Goal: Task Accomplishment & Management: Complete application form

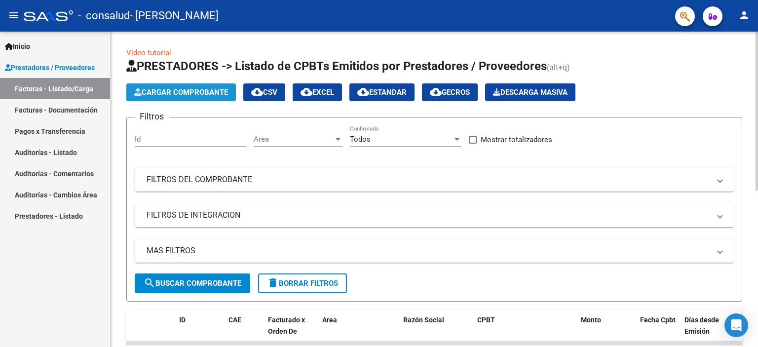
click at [163, 90] on span "Cargar Comprobante" at bounding box center [181, 92] width 94 height 9
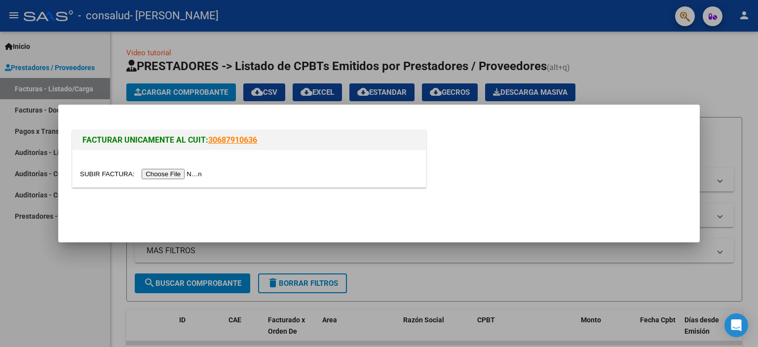
click at [188, 176] on input "file" at bounding box center [142, 174] width 125 height 10
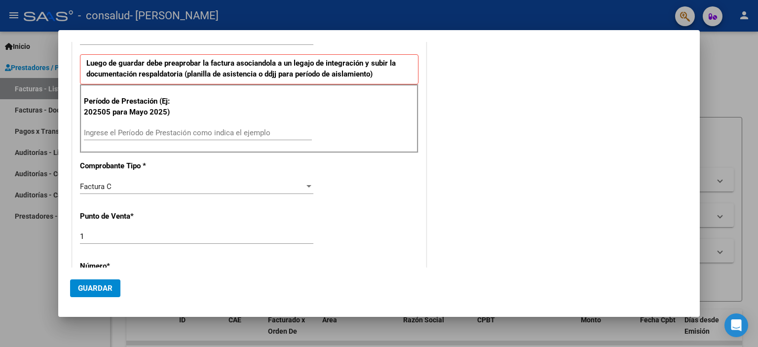
scroll to position [247, 0]
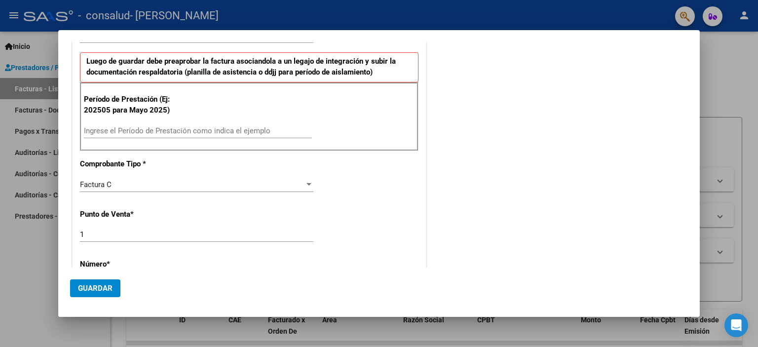
click at [231, 126] on input "Ingrese el Período de Prestación como indica el ejemplo" at bounding box center [198, 130] width 228 height 9
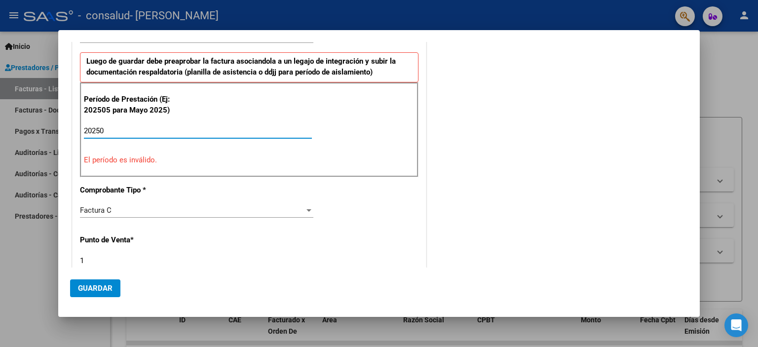
type input "202508"
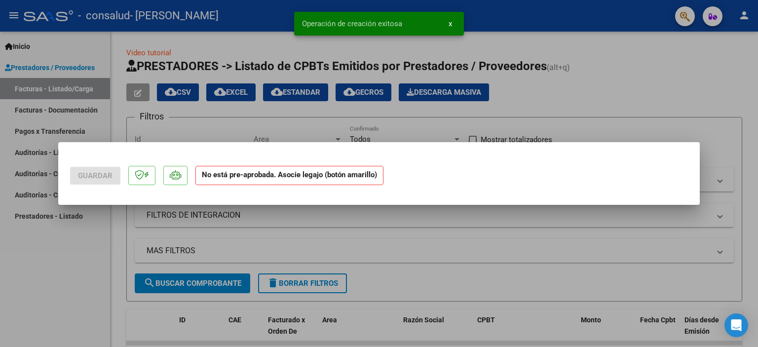
scroll to position [0, 0]
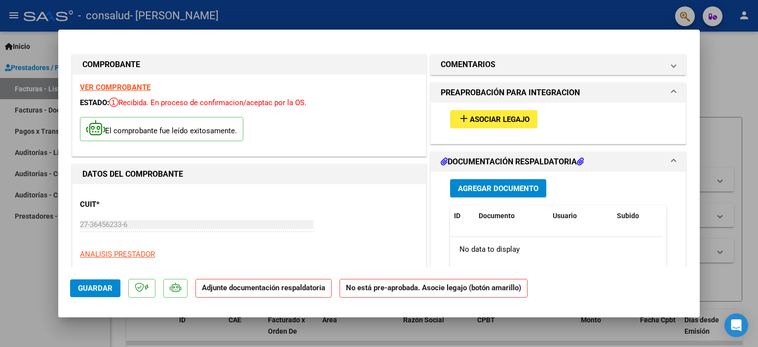
click at [478, 121] on span "Asociar Legajo" at bounding box center [500, 119] width 60 height 9
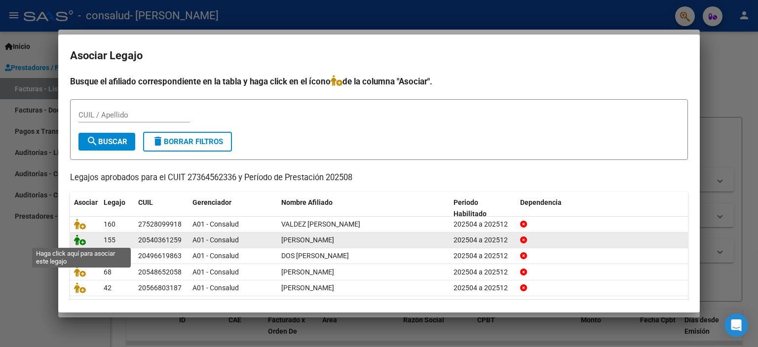
click at [76, 240] on icon at bounding box center [80, 240] width 12 height 11
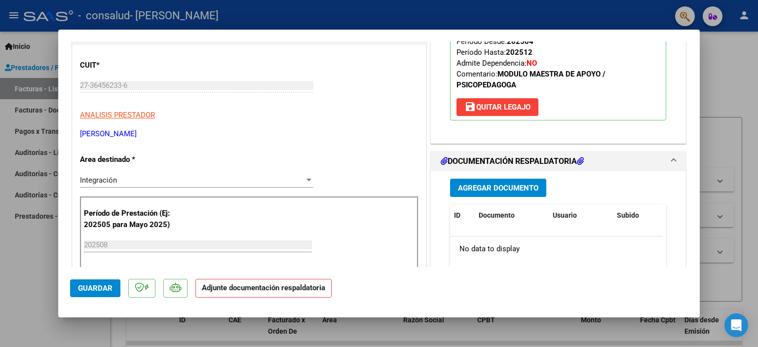
scroll to position [148, 0]
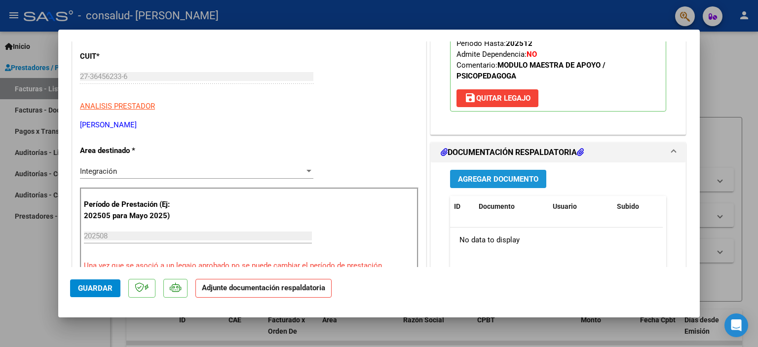
click at [504, 178] on span "Agregar Documento" at bounding box center [498, 179] width 80 height 9
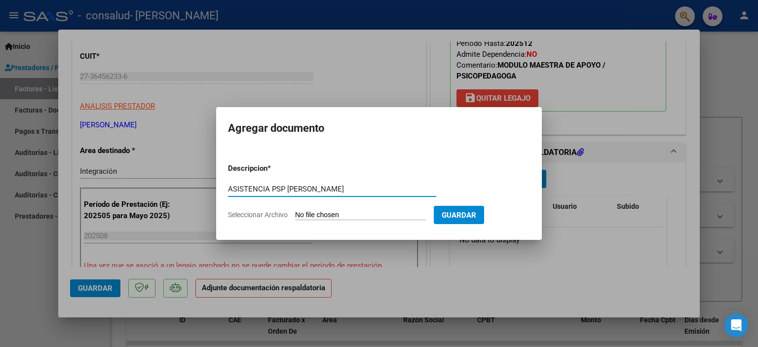
type input "ASISTENCIA PSP [PERSON_NAME]"
click at [381, 215] on input "Seleccionar Archivo" at bounding box center [360, 215] width 131 height 9
type input "C:\fakepath\[PERSON_NAME] ASISTENCIA AGOSTO PSP.pdf"
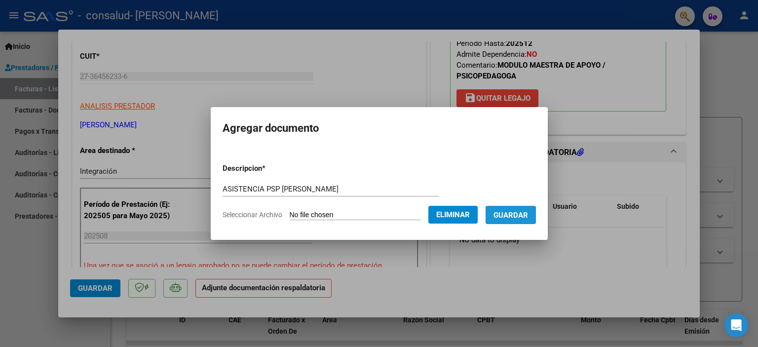
click at [503, 216] on span "Guardar" at bounding box center [511, 215] width 35 height 9
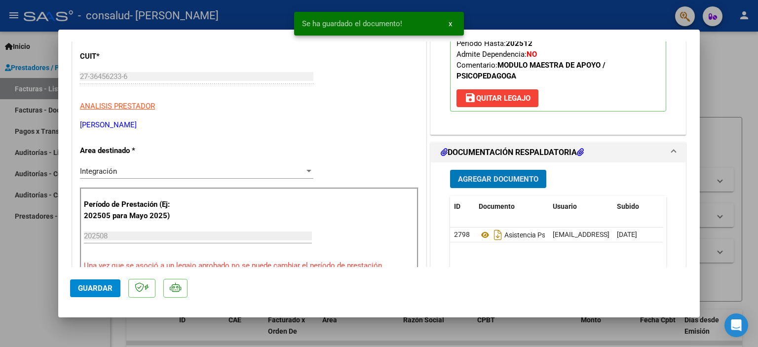
click at [110, 290] on span "Guardar" at bounding box center [95, 288] width 35 height 9
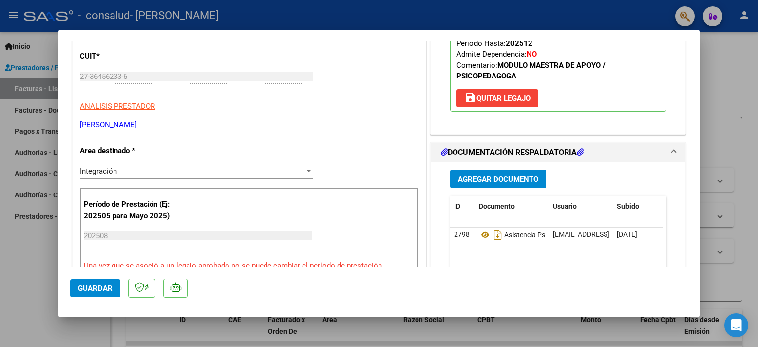
click at [109, 294] on button "Guardar" at bounding box center [95, 288] width 50 height 18
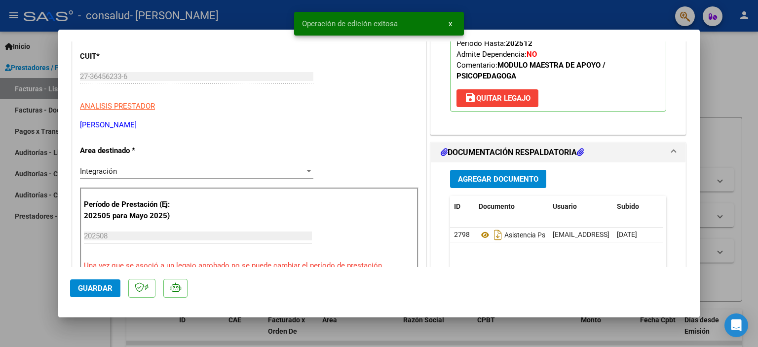
click at [730, 78] on div at bounding box center [379, 173] width 758 height 347
type input "$ 0,00"
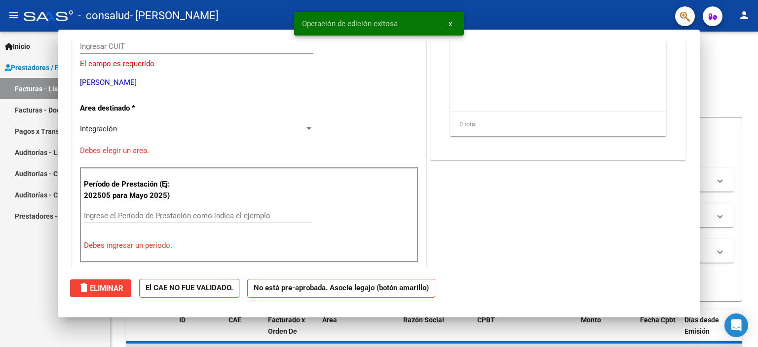
scroll to position [118, 0]
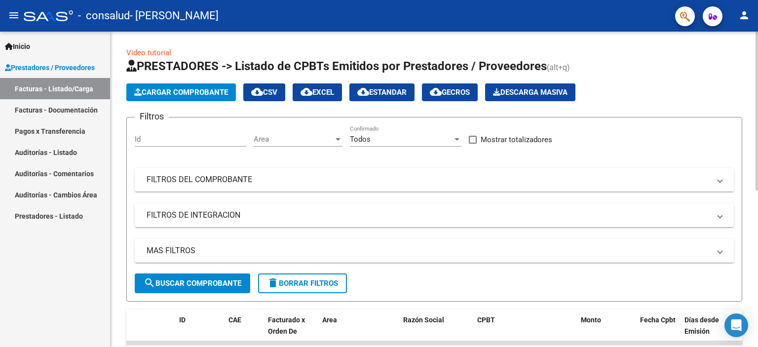
click at [188, 96] on button "Cargar Comprobante" at bounding box center [181, 92] width 110 height 18
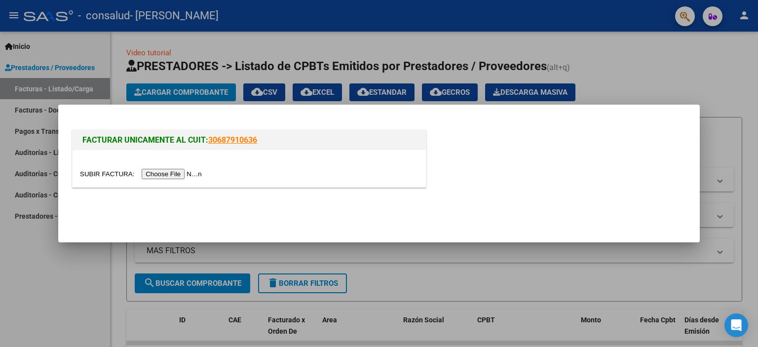
click at [182, 178] on input "file" at bounding box center [142, 174] width 125 height 10
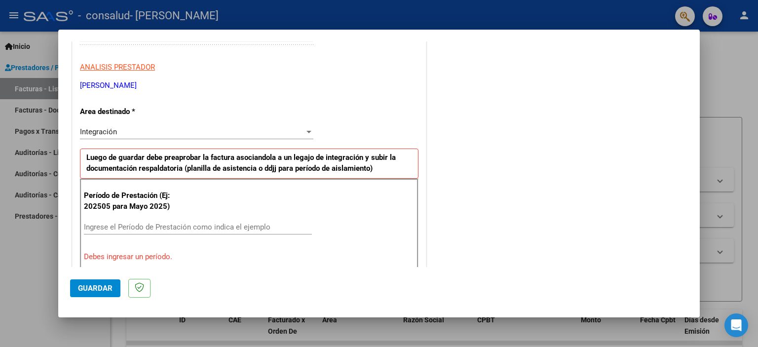
scroll to position [322, 0]
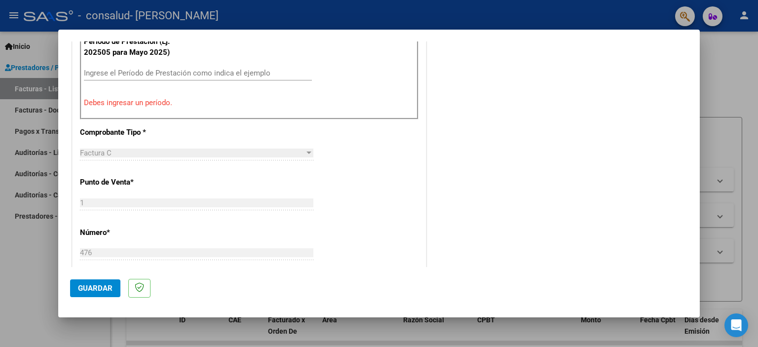
click at [722, 58] on div at bounding box center [379, 173] width 758 height 347
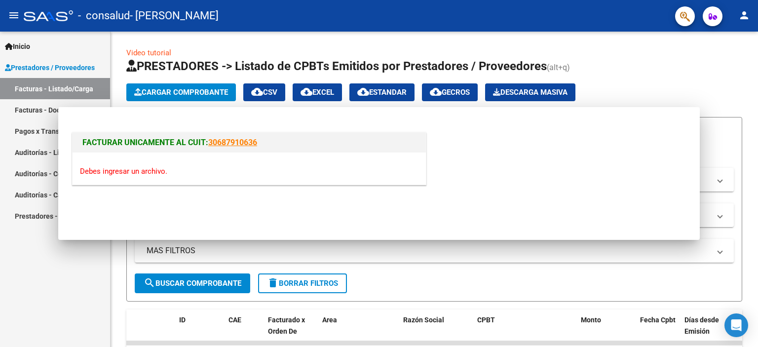
scroll to position [0, 0]
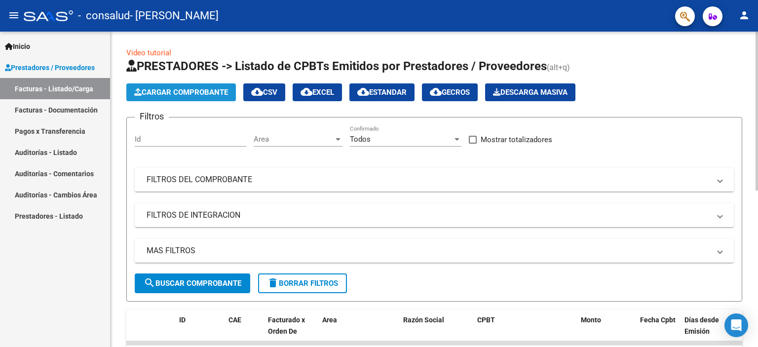
click at [201, 94] on span "Cargar Comprobante" at bounding box center [181, 92] width 94 height 9
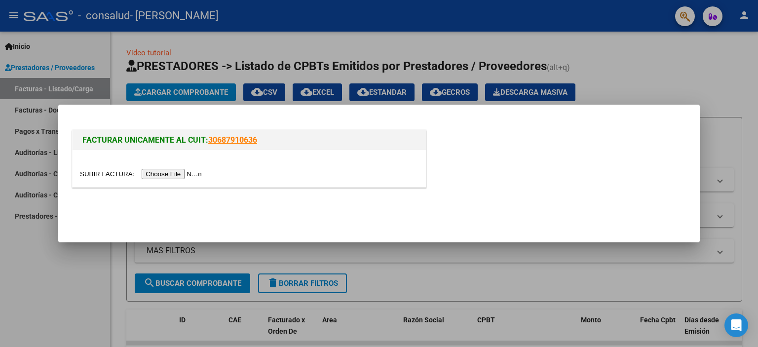
click at [182, 175] on input "file" at bounding box center [142, 174] width 125 height 10
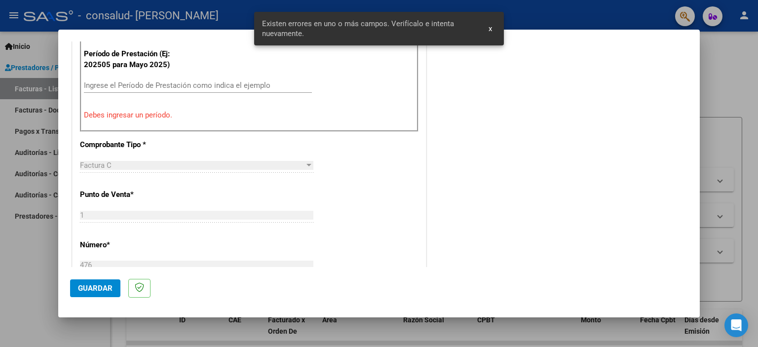
scroll to position [309, 0]
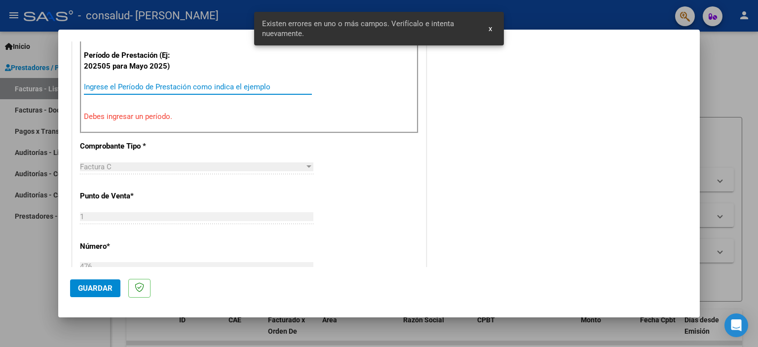
click at [114, 84] on input "Ingrese el Período de Prestación como indica el ejemplo" at bounding box center [198, 86] width 228 height 9
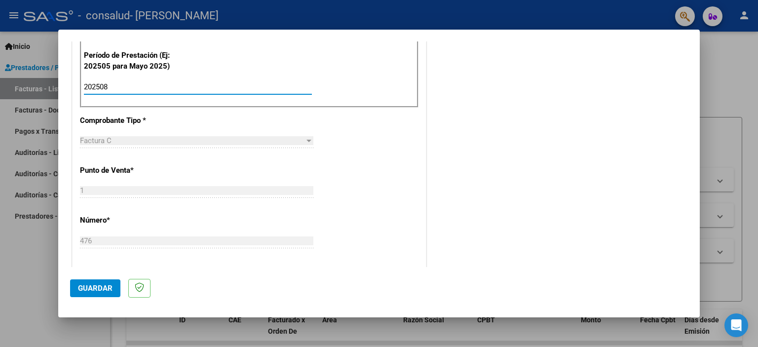
type input "202508"
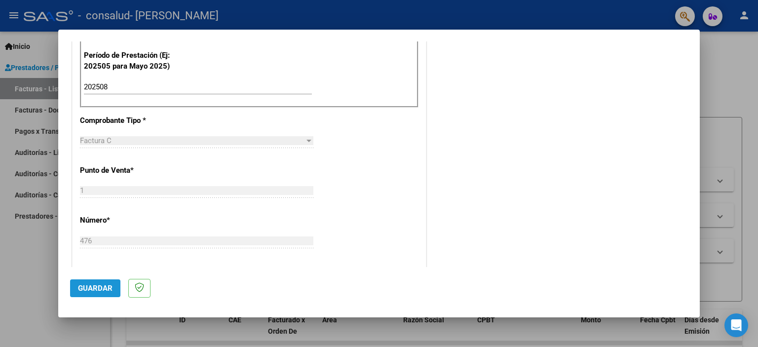
click at [111, 287] on span "Guardar" at bounding box center [95, 288] width 35 height 9
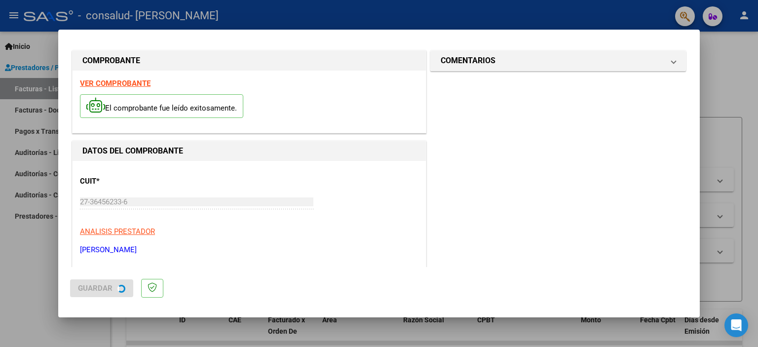
scroll to position [0, 0]
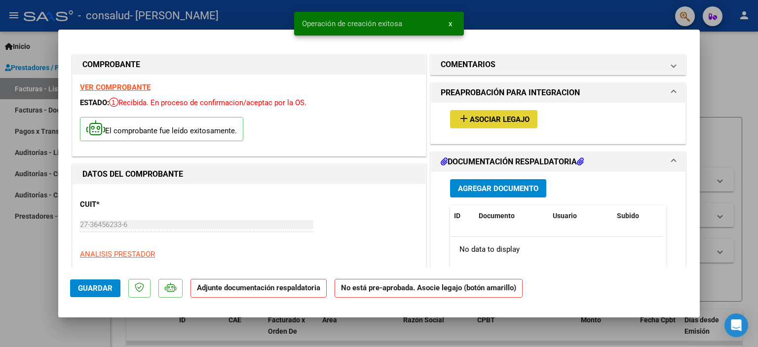
click at [506, 116] on span "Asociar Legajo" at bounding box center [500, 119] width 60 height 9
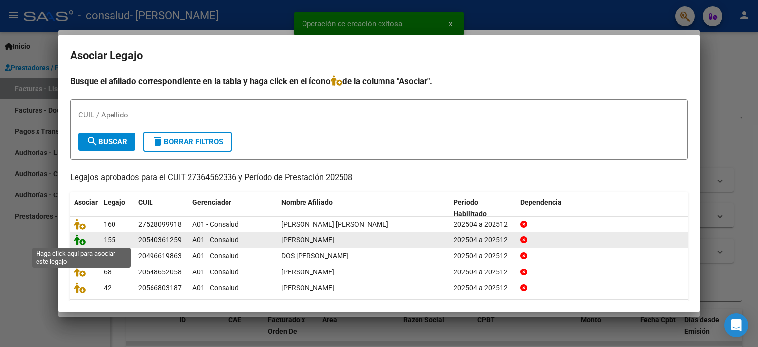
click at [79, 240] on icon at bounding box center [80, 240] width 12 height 11
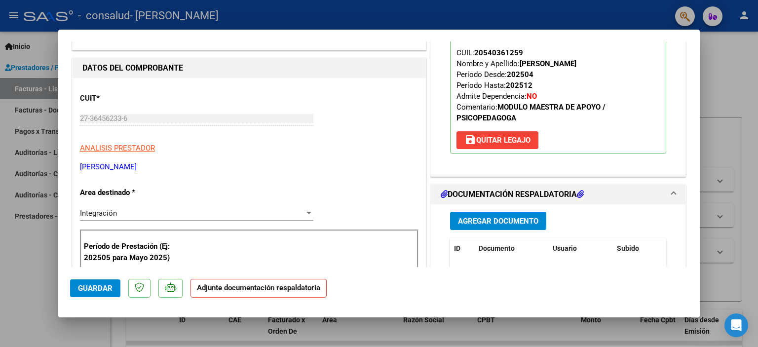
scroll to position [99, 0]
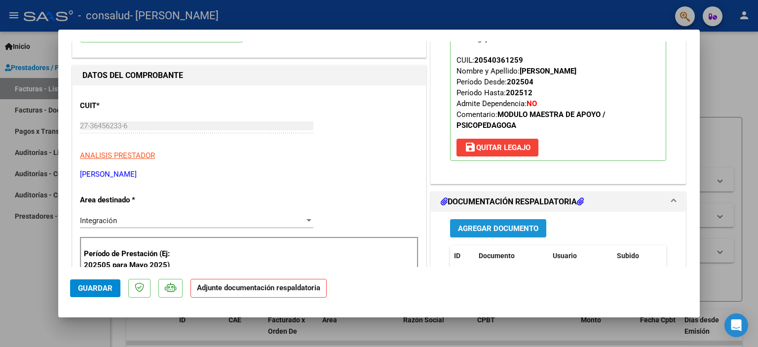
click at [504, 227] on span "Agregar Documento" at bounding box center [498, 228] width 80 height 9
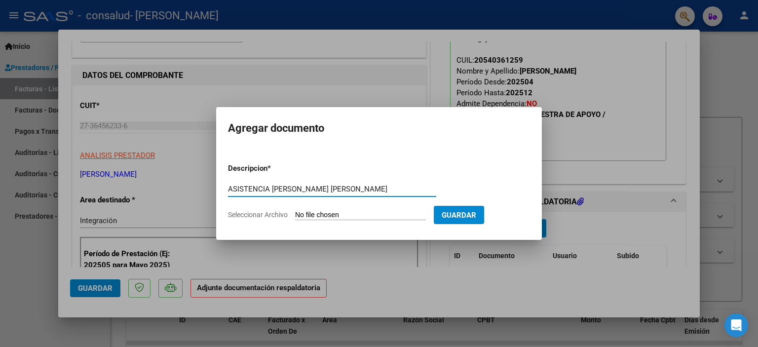
type input "ASISTENCIA ZORRILLA LUAN AGOSTO MAI"
click at [308, 218] on input "Seleccionar Archivo" at bounding box center [360, 215] width 131 height 9
type input "C:\fakepath\LUAN ZORRILLA ASISTENCIA AGOSTO MAI.pdf"
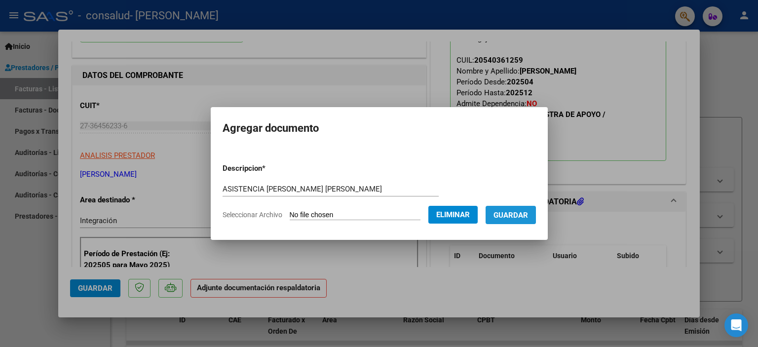
click at [520, 216] on span "Guardar" at bounding box center [511, 215] width 35 height 9
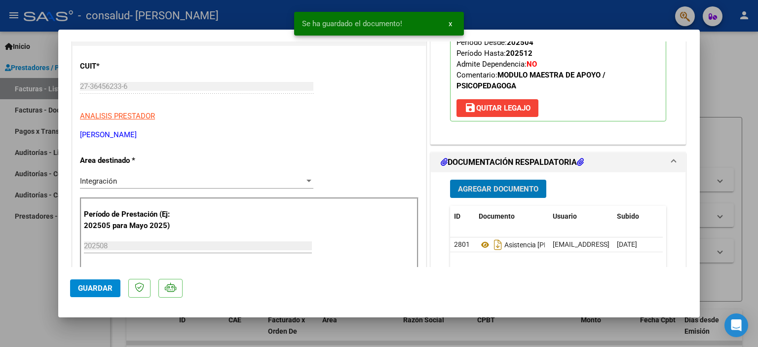
scroll to position [197, 0]
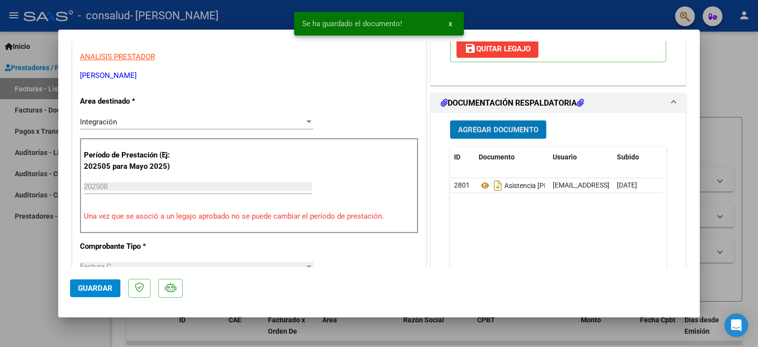
click at [107, 292] on span "Guardar" at bounding box center [95, 288] width 35 height 9
click at [739, 53] on div at bounding box center [379, 173] width 758 height 347
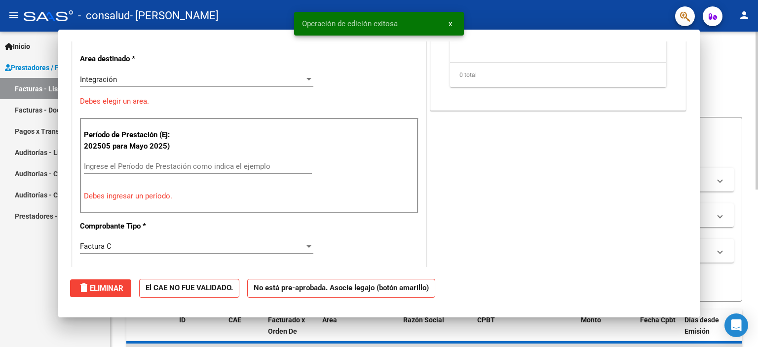
scroll to position [0, 0]
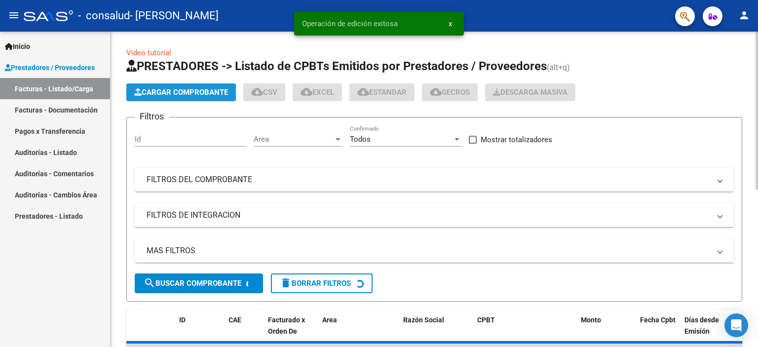
click at [162, 94] on span "Cargar Comprobante" at bounding box center [181, 92] width 94 height 9
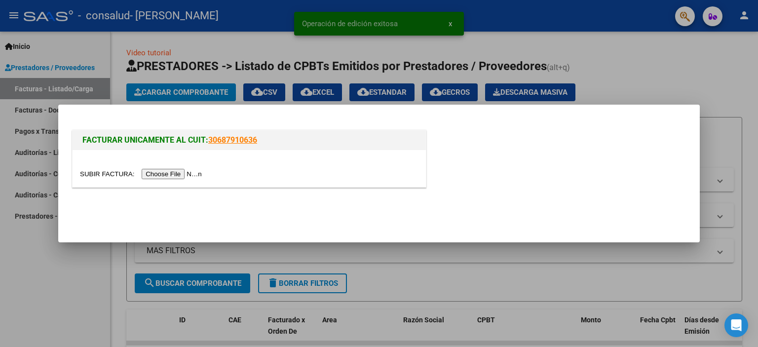
click at [165, 169] on input "file" at bounding box center [142, 174] width 125 height 10
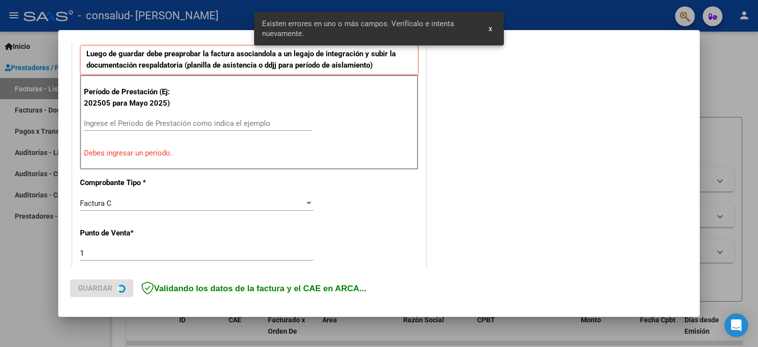
scroll to position [230, 0]
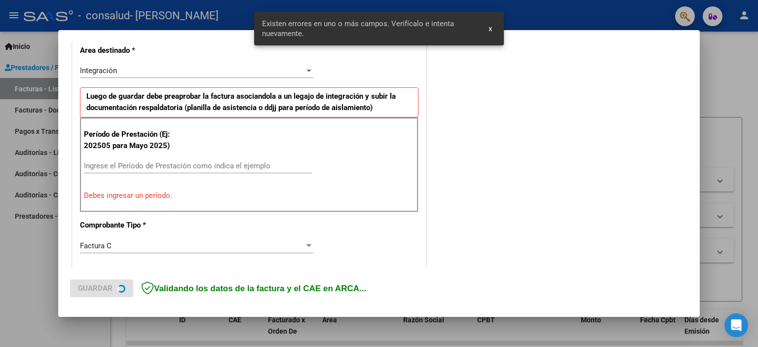
click at [138, 165] on input "Ingrese el Período de Prestación como indica el ejemplo" at bounding box center [198, 165] width 228 height 9
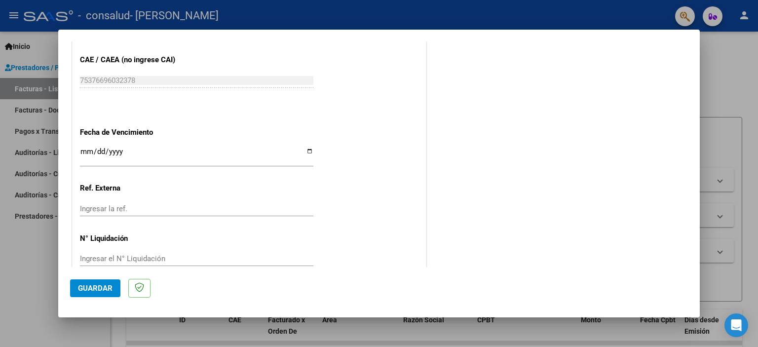
scroll to position [642, 0]
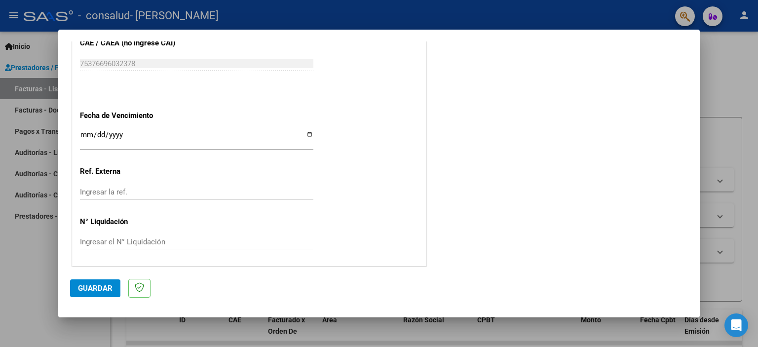
type input "202508"
click at [106, 289] on span "Guardar" at bounding box center [95, 288] width 35 height 9
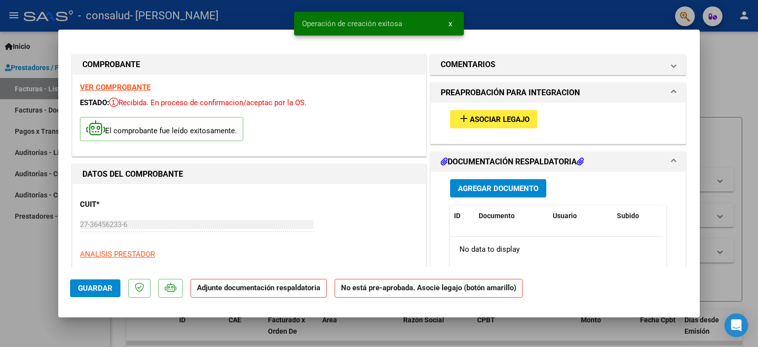
click at [496, 120] on span "Asociar Legajo" at bounding box center [500, 119] width 60 height 9
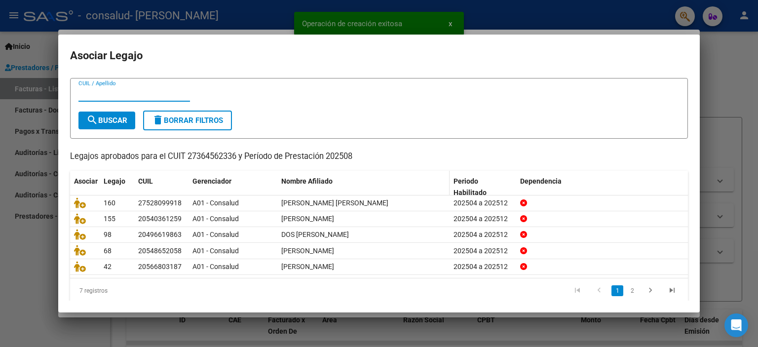
scroll to position [31, 0]
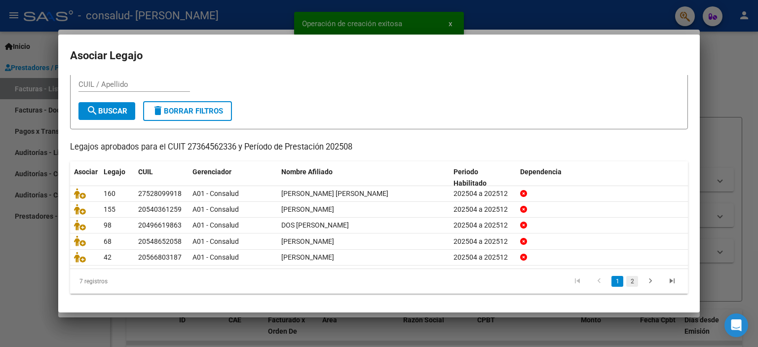
click at [627, 279] on link "2" at bounding box center [633, 281] width 12 height 11
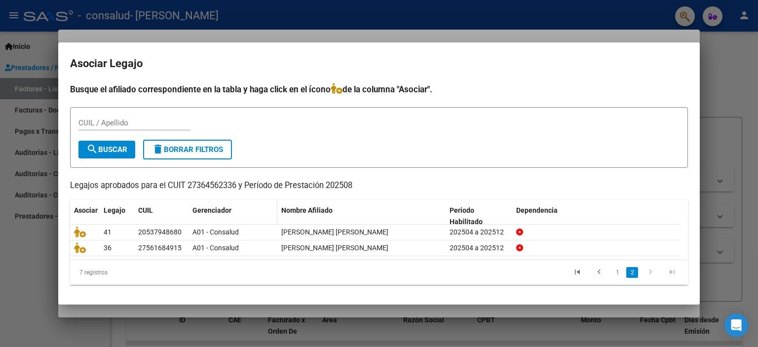
scroll to position [0, 0]
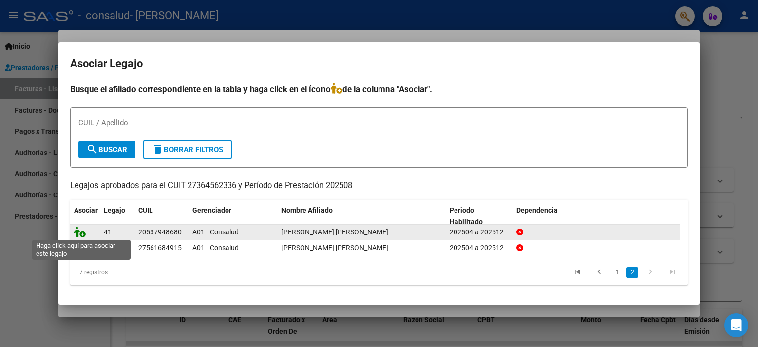
click at [78, 233] on icon at bounding box center [80, 232] width 12 height 11
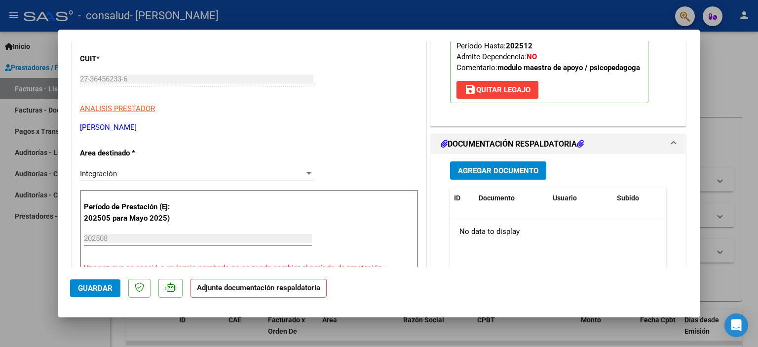
scroll to position [148, 0]
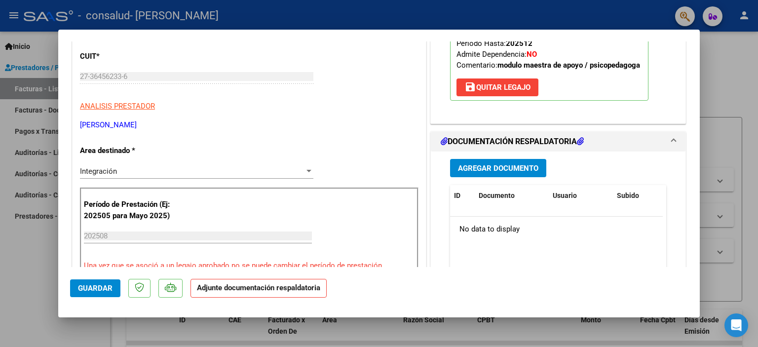
click at [497, 169] on span "Agregar Documento" at bounding box center [498, 168] width 80 height 9
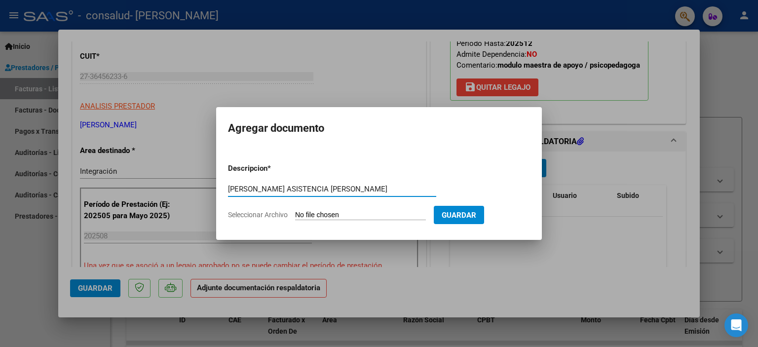
type input "RODAS LEANDRO ASISTENCIA MAI AGOSTO"
click at [372, 214] on input "Seleccionar Archivo" at bounding box center [360, 215] width 131 height 9
type input "C:\fakepath\RODAS LEANDRO ASISTENCIA MAI AGOSTO .pdf"
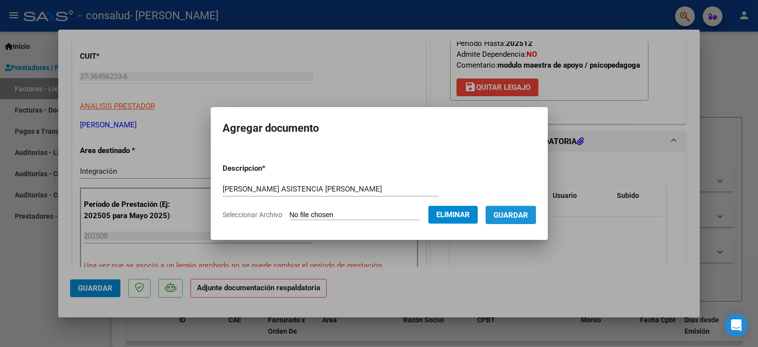
click at [515, 215] on span "Guardar" at bounding box center [511, 215] width 35 height 9
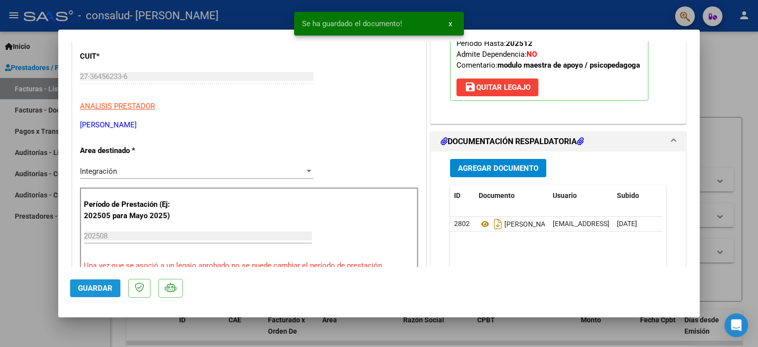
click at [83, 289] on span "Guardar" at bounding box center [95, 288] width 35 height 9
click at [724, 51] on div at bounding box center [379, 173] width 758 height 347
type input "$ 0,00"
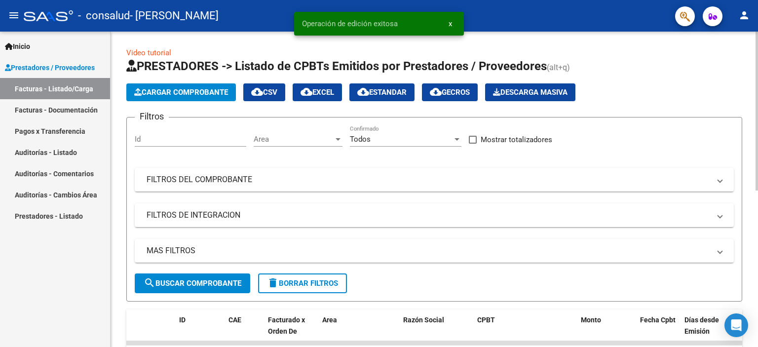
click at [170, 91] on span "Cargar Comprobante" at bounding box center [181, 92] width 94 height 9
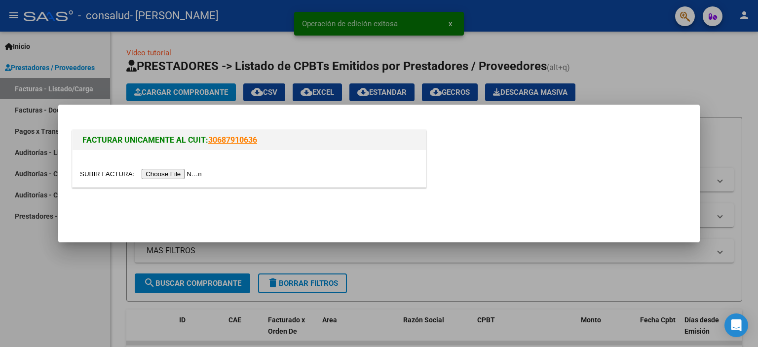
click at [156, 172] on input "file" at bounding box center [142, 174] width 125 height 10
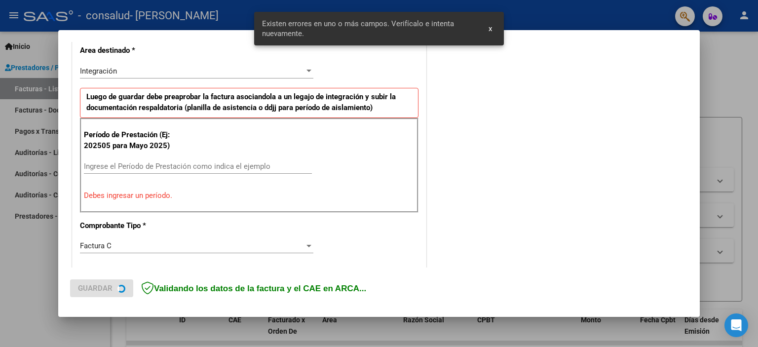
scroll to position [230, 0]
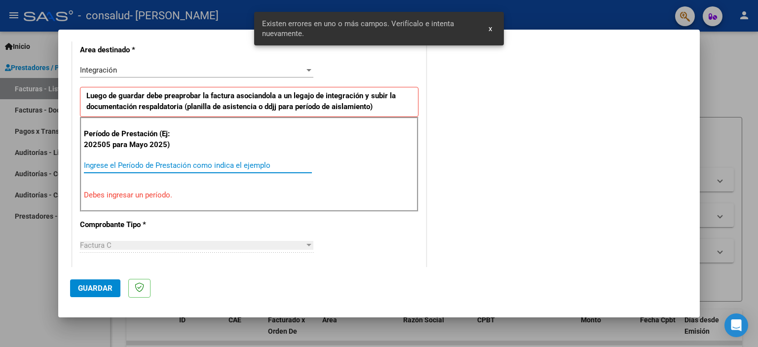
click at [136, 162] on input "Ingrese el Período de Prestación como indica el ejemplo" at bounding box center [198, 165] width 228 height 9
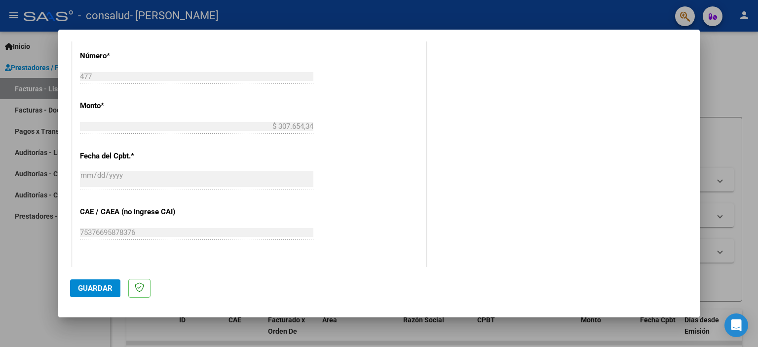
scroll to position [477, 0]
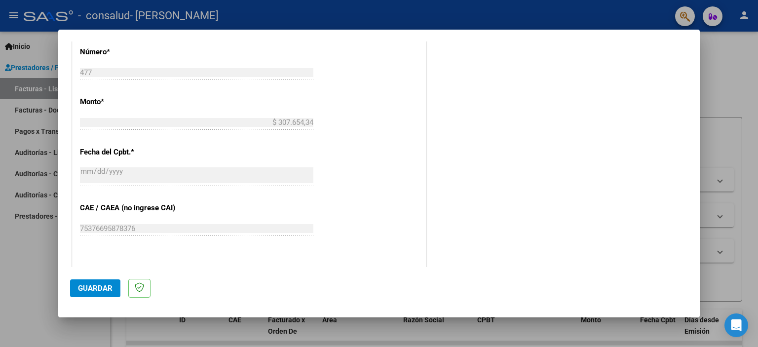
type input "202508"
click at [99, 292] on span "Guardar" at bounding box center [95, 288] width 35 height 9
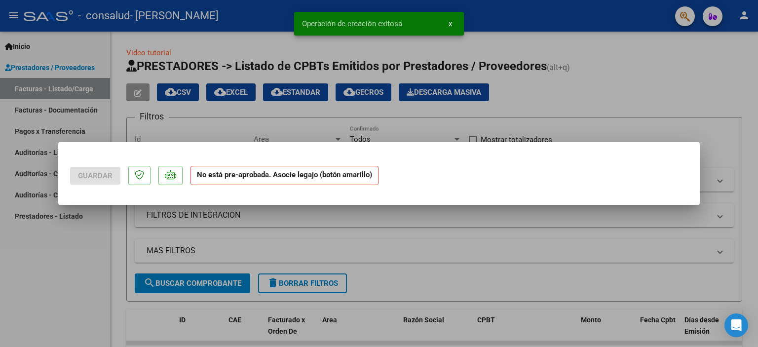
scroll to position [0, 0]
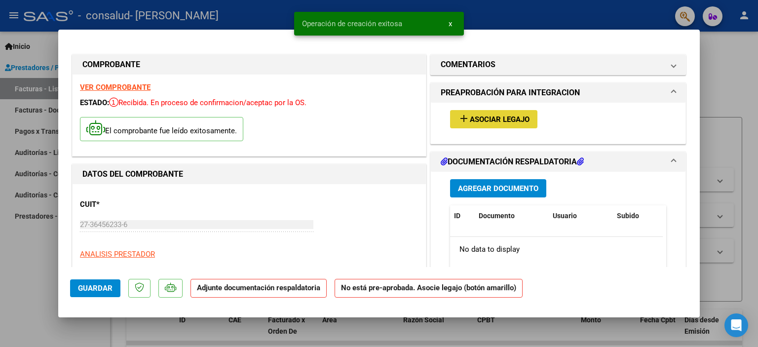
click at [480, 120] on span "Asociar Legajo" at bounding box center [500, 119] width 60 height 9
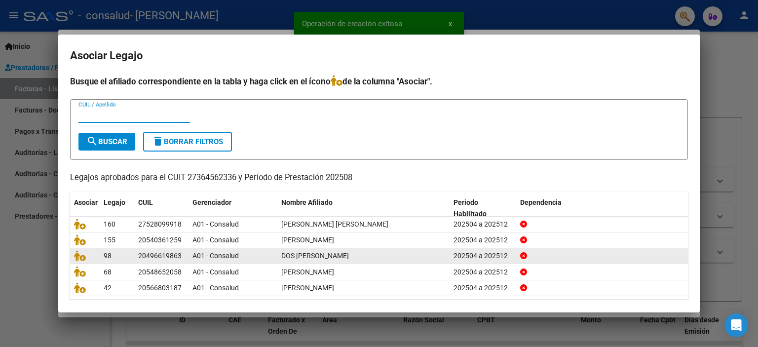
scroll to position [31, 0]
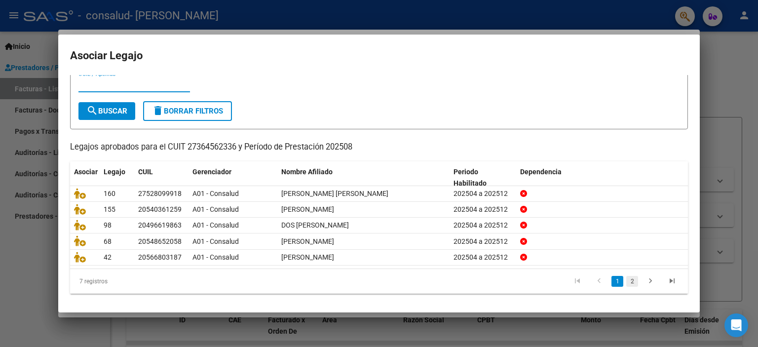
click at [627, 279] on link "2" at bounding box center [633, 281] width 12 height 11
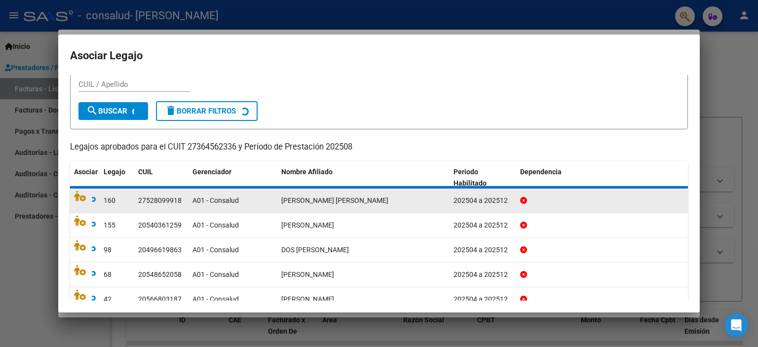
scroll to position [0, 0]
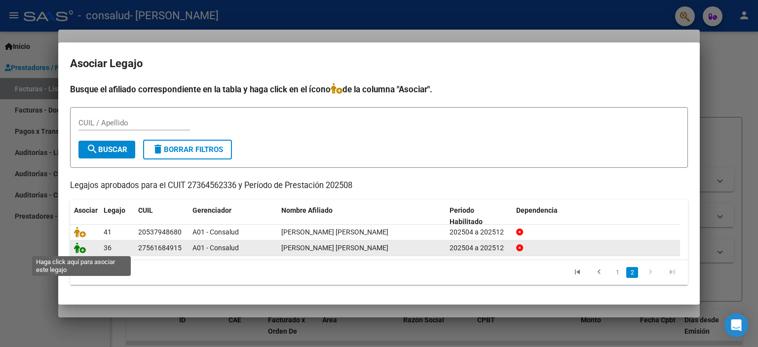
click at [78, 247] on icon at bounding box center [80, 247] width 12 height 11
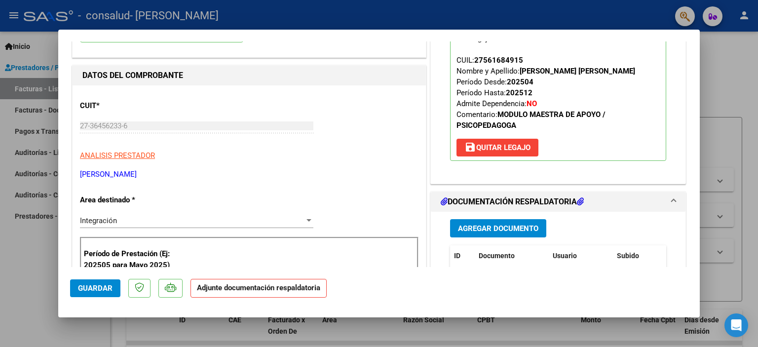
scroll to position [148, 0]
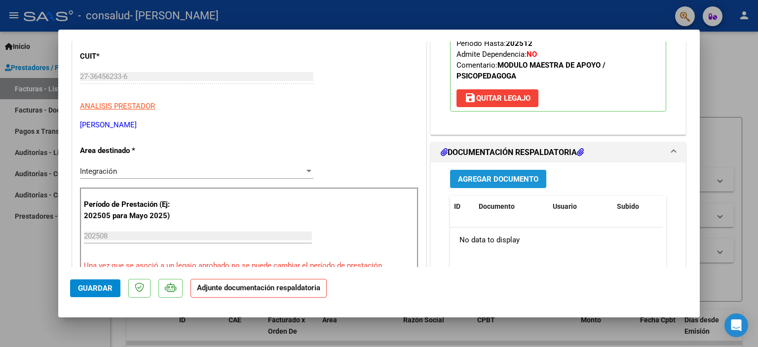
click at [509, 180] on span "Agregar Documento" at bounding box center [498, 179] width 80 height 9
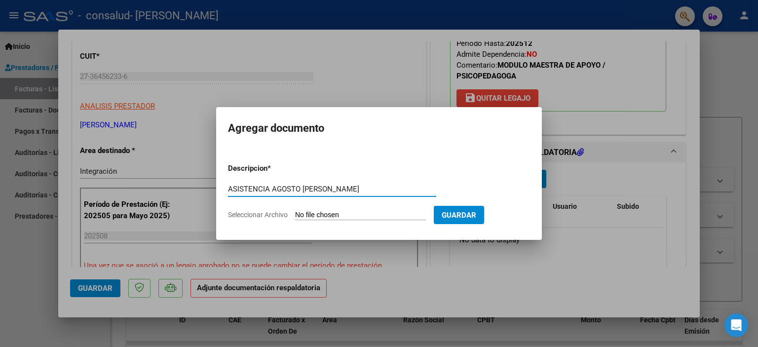
type input "ASISTENCIA AGOSTO MAI PUCHETA"
click at [383, 210] on app-file-uploader "Seleccionar Archivo" at bounding box center [331, 214] width 206 height 9
click at [382, 213] on input "Seleccionar Archivo" at bounding box center [360, 215] width 131 height 9
type input "C:\fakepath\PUCHETA KIARA ASISTENCIA AGOSTO MAI .pdf"
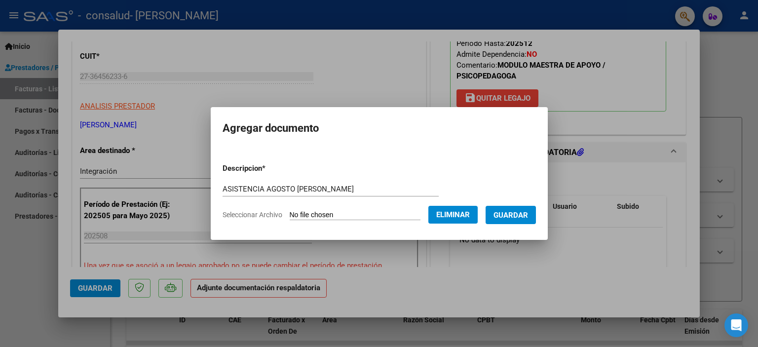
click at [511, 215] on span "Guardar" at bounding box center [511, 215] width 35 height 9
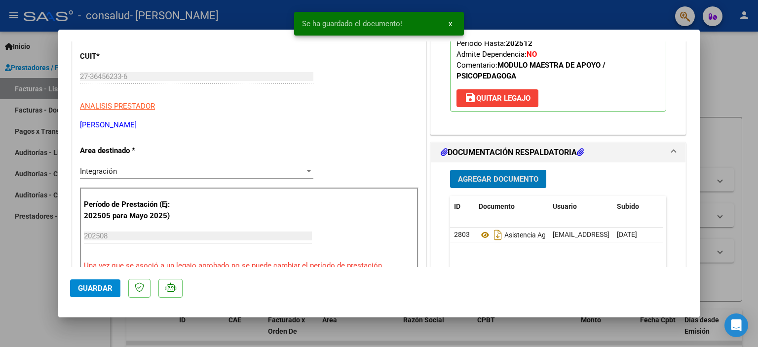
click at [89, 288] on span "Guardar" at bounding box center [95, 288] width 35 height 9
click at [731, 46] on div at bounding box center [379, 173] width 758 height 347
type input "$ 0,00"
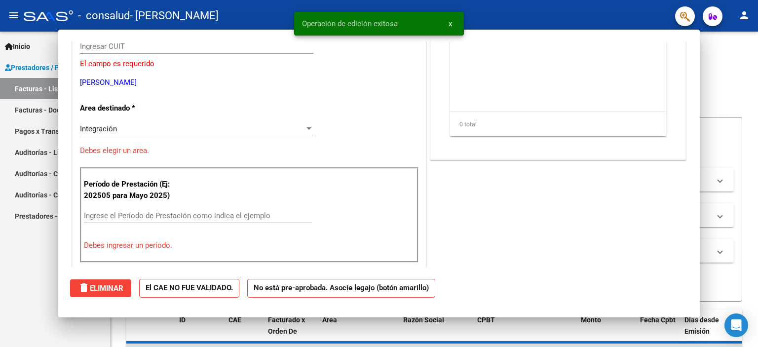
scroll to position [118, 0]
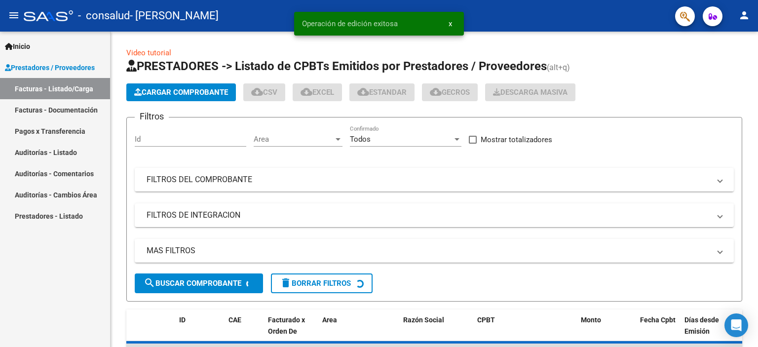
click at [50, 85] on link "Facturas - Listado/Carga" at bounding box center [55, 88] width 110 height 21
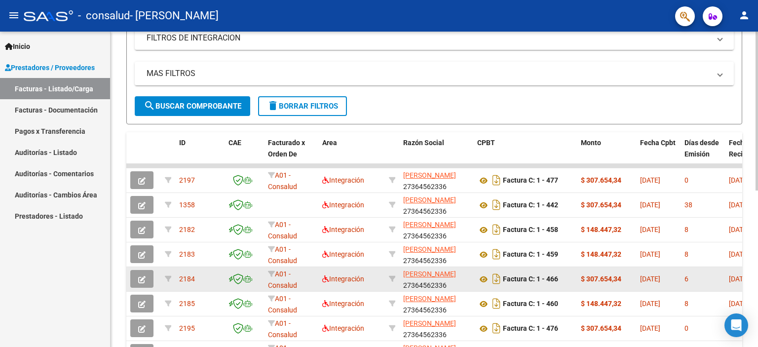
scroll to position [197, 0]
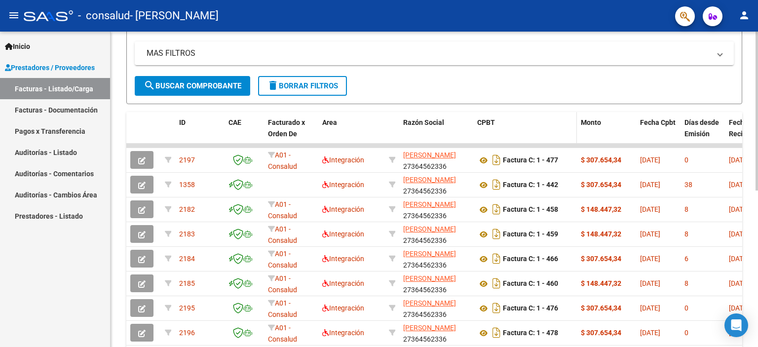
drag, startPoint x: 468, startPoint y: 146, endPoint x: 523, endPoint y: 124, distance: 59.4
click at [523, 124] on div "ID CAE Facturado x Orden De Area Razón Social CPBT Monto Fecha Cpbt Días desde …" at bounding box center [434, 267] width 616 height 311
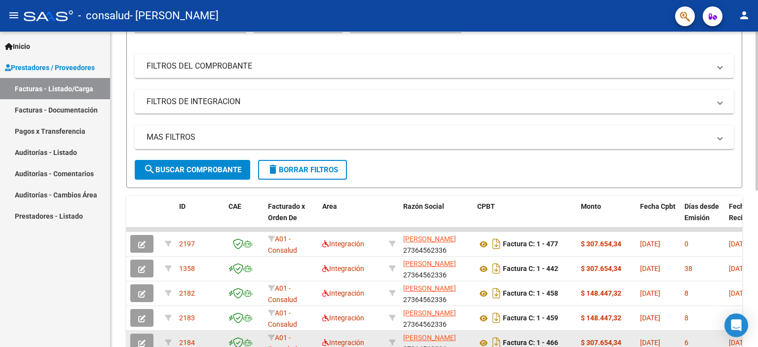
scroll to position [0, 0]
